Goal: Transaction & Acquisition: Download file/media

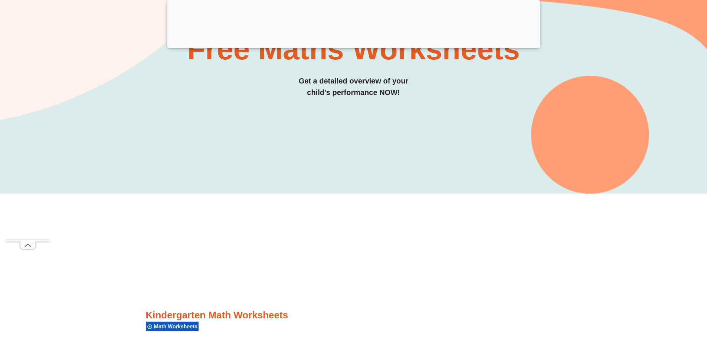
scroll to position [110, 0]
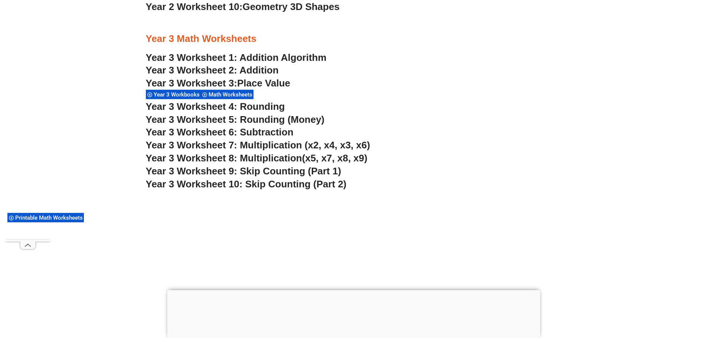
scroll to position [997, 0]
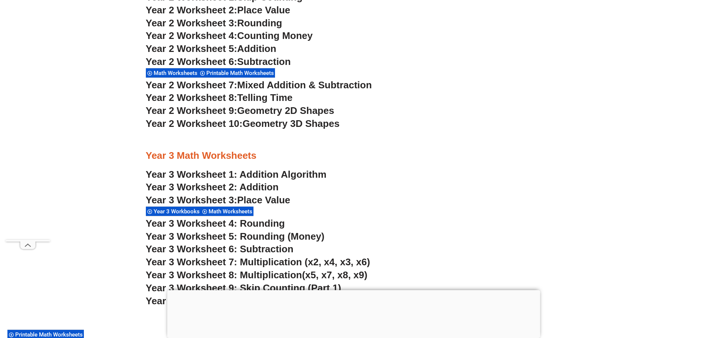
click at [352, 290] on div at bounding box center [353, 290] width 373 height 0
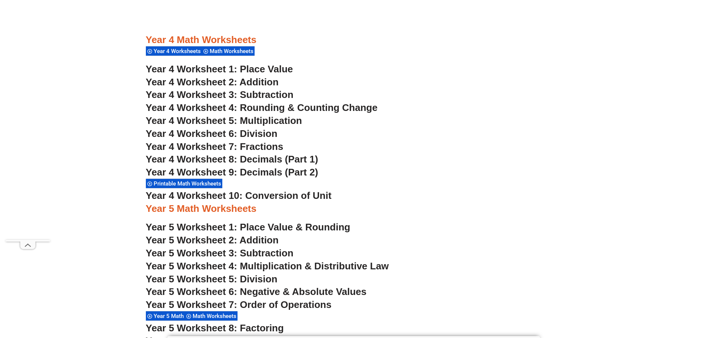
scroll to position [1453, 0]
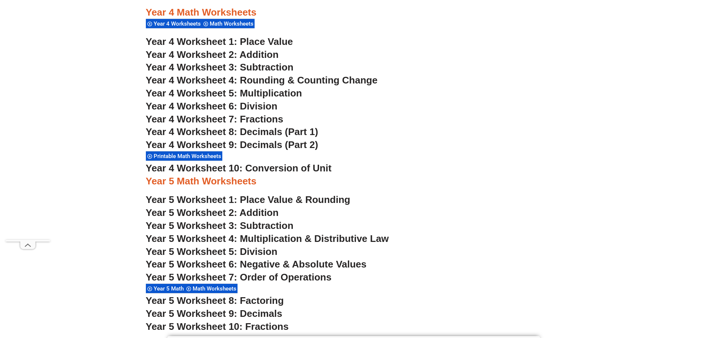
click at [205, 123] on span "Year 4 Worksheet 7: Fractions" at bounding box center [215, 119] width 138 height 11
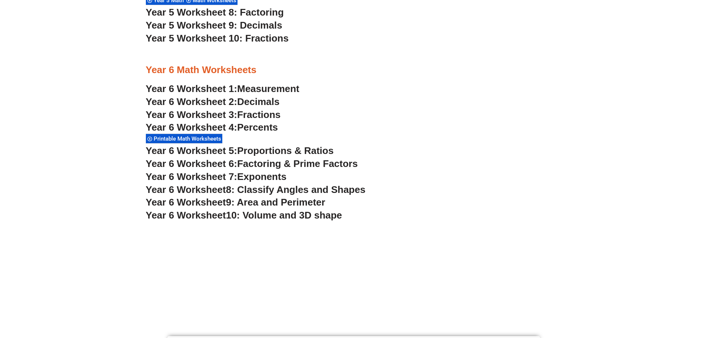
scroll to position [277, 0]
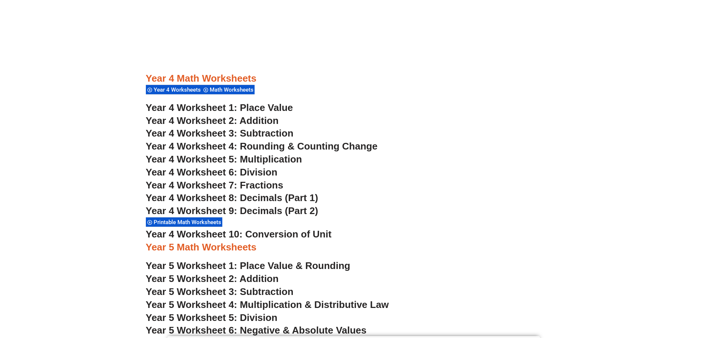
scroll to position [1453, 0]
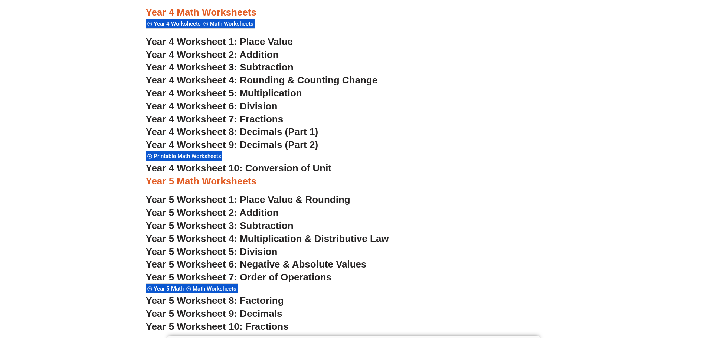
click at [246, 133] on span "Year 4 Worksheet 8: Decimals (Part 1)" at bounding box center [232, 131] width 173 height 11
click at [209, 144] on span "Year 4 Worksheet 9: Decimals (Part 2)" at bounding box center [232, 144] width 173 height 11
